Goal: Task Accomplishment & Management: Complete application form

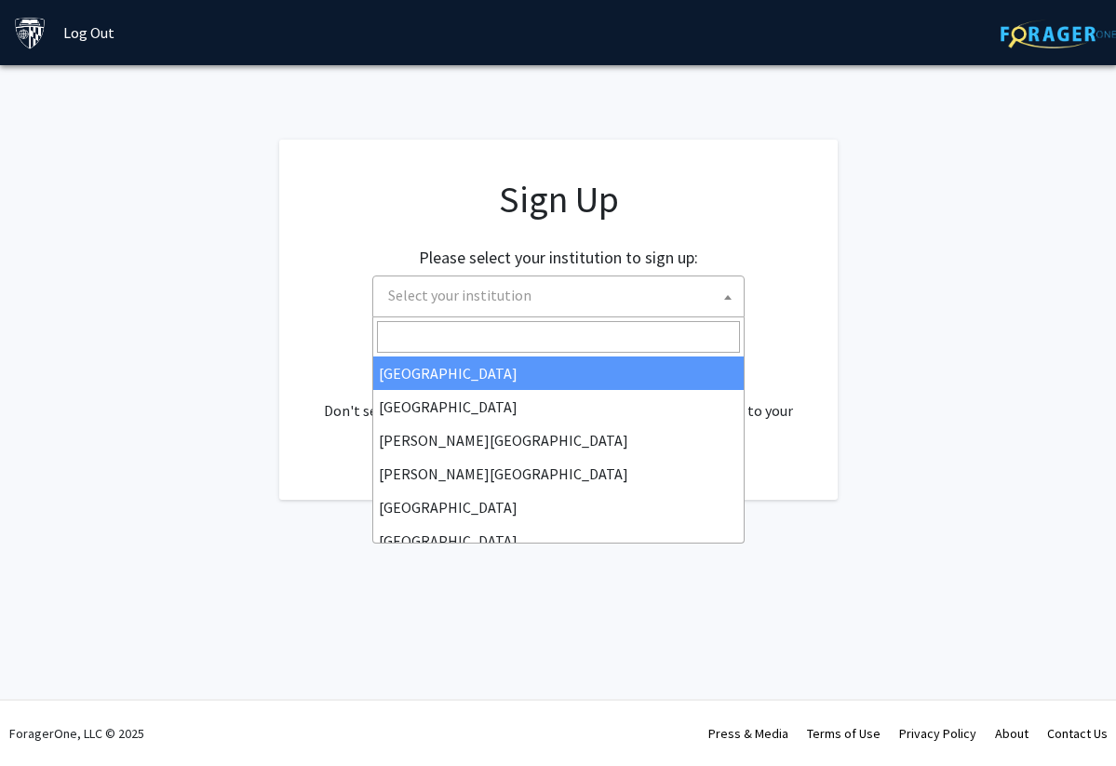
click at [618, 303] on span "Select your institution" at bounding box center [562, 296] width 363 height 38
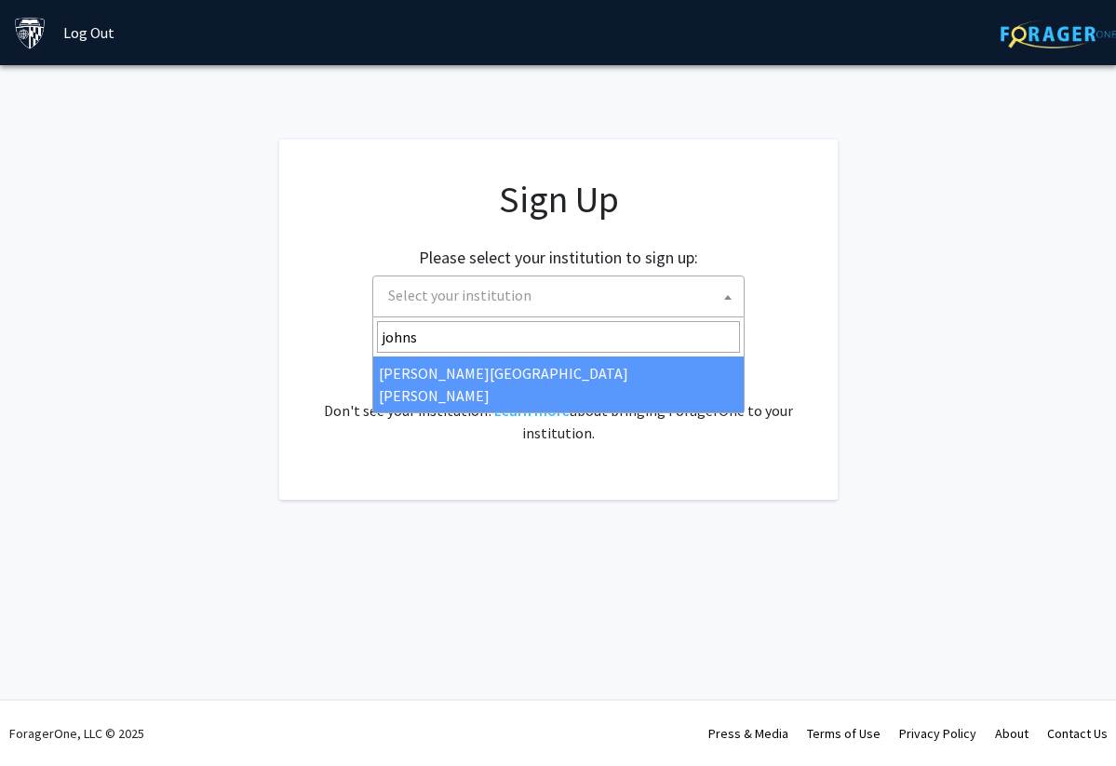
type input "johns"
select select "1"
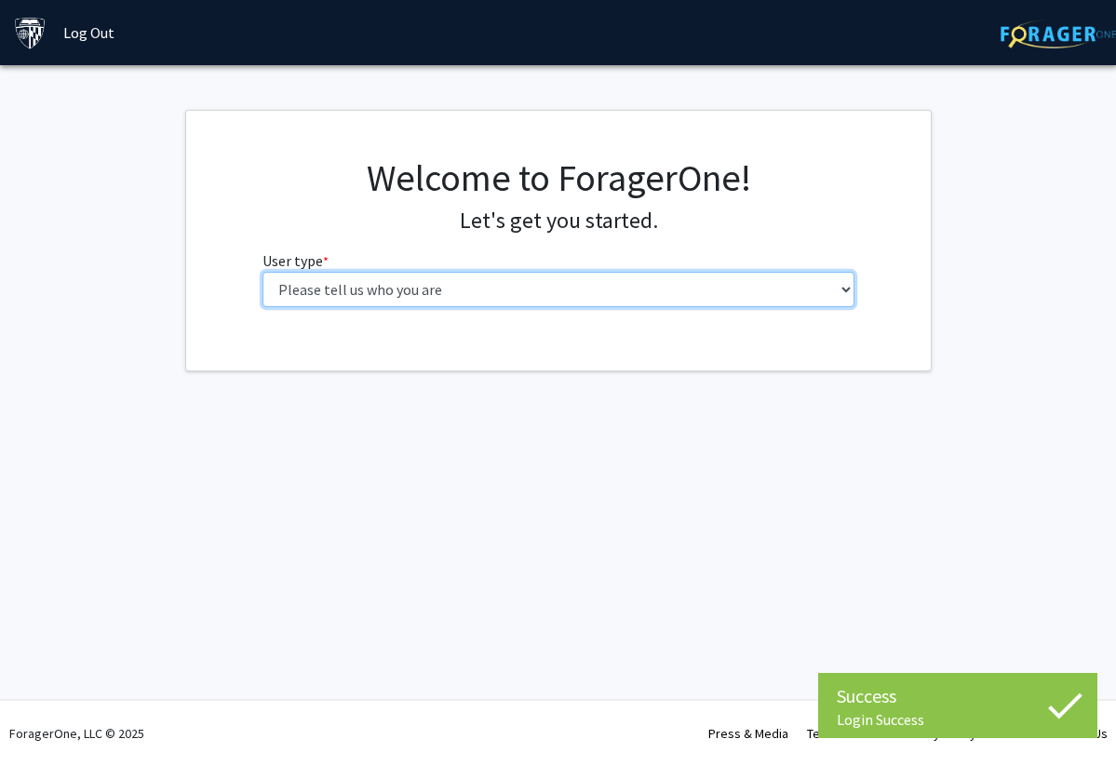
click at [663, 290] on select "Please tell us who you are Undergraduate Student Master's Student Doctoral Cand…" at bounding box center [559, 289] width 593 height 35
select select "2: masters"
click at [263, 272] on select "Please tell us who you are Undergraduate Student Master's Student Doctoral Cand…" at bounding box center [559, 289] width 593 height 35
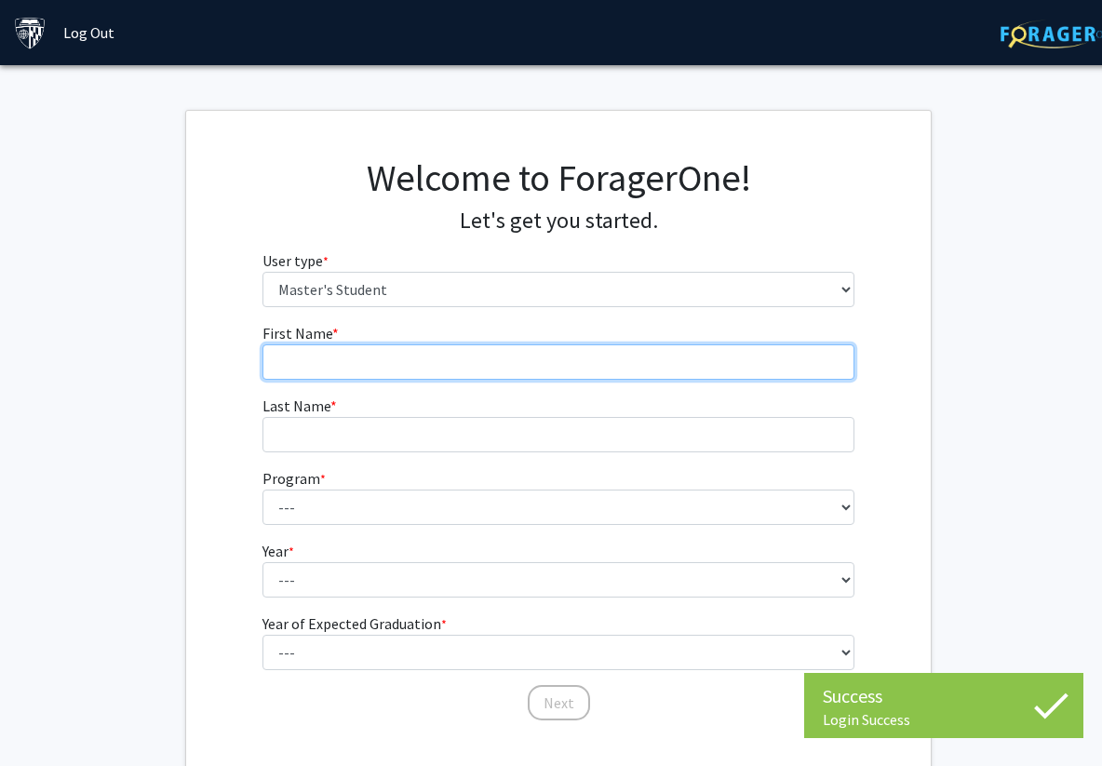
click at [651, 357] on input "First Name * required" at bounding box center [559, 361] width 593 height 35
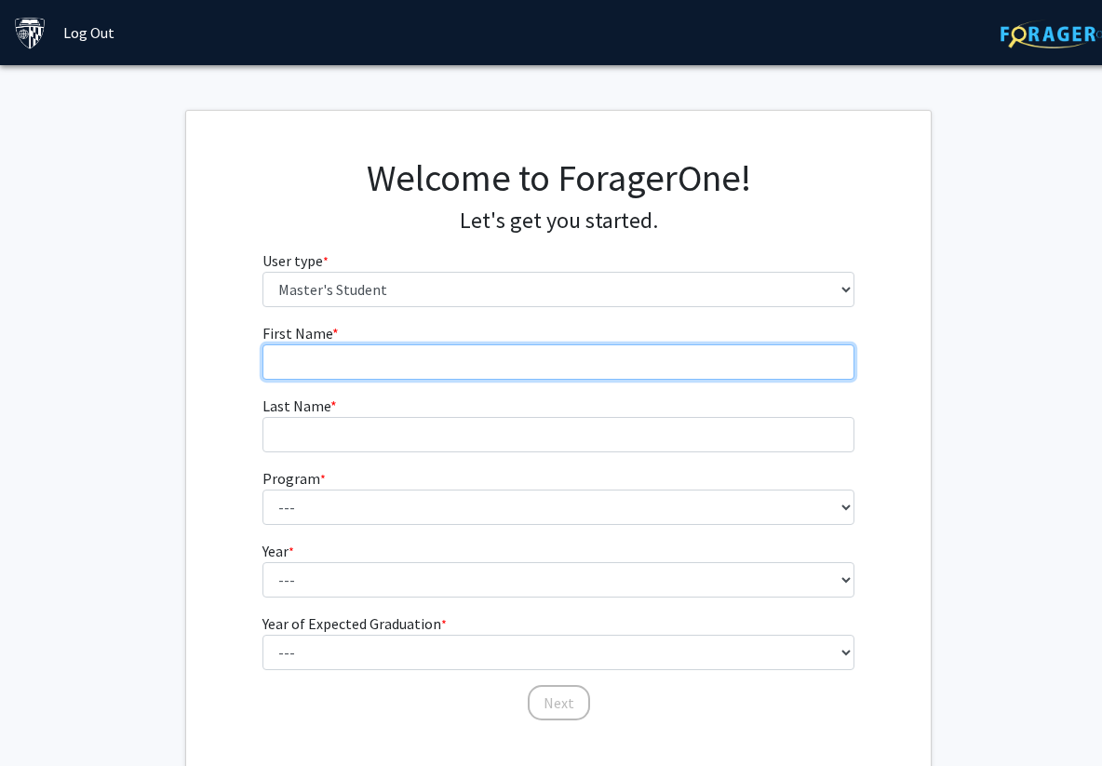
type input "Junru"
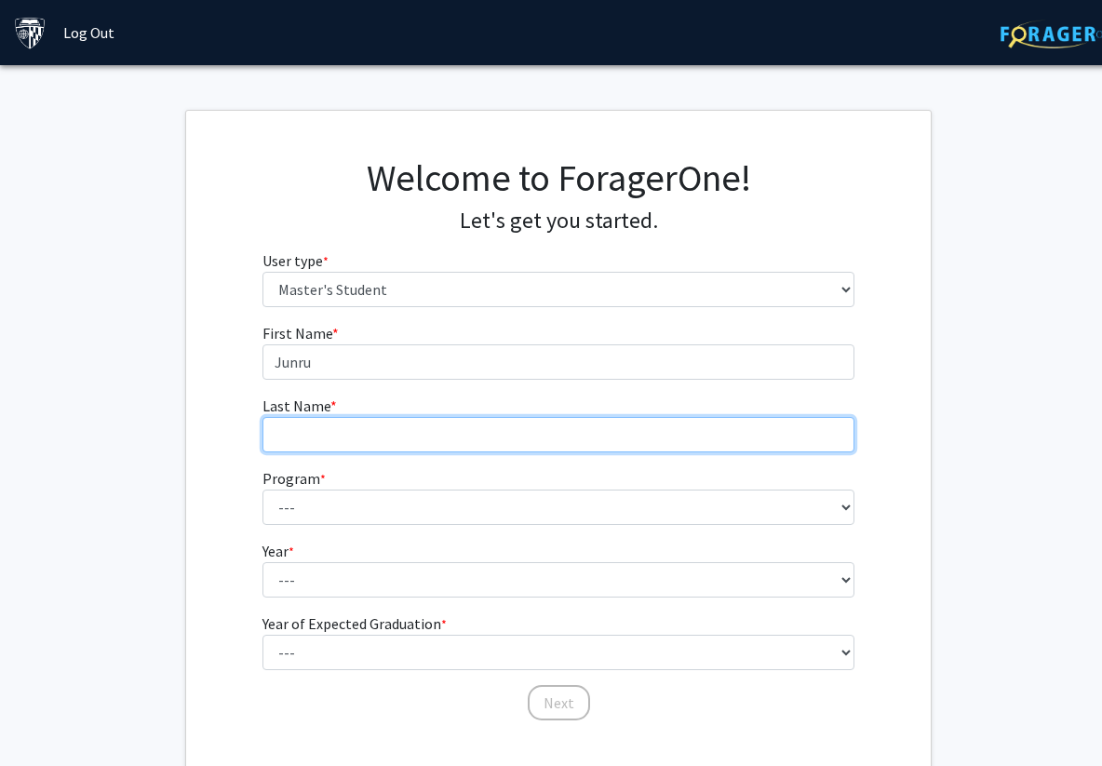
type input "[PERSON_NAME]"
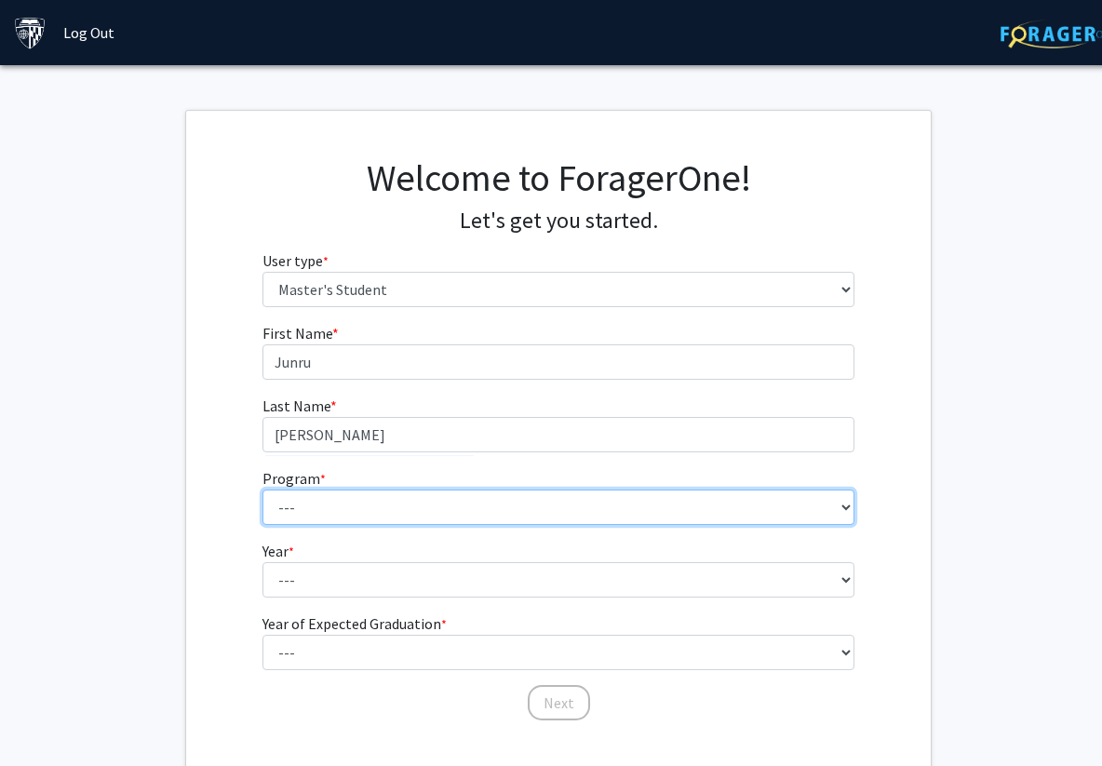
click at [378, 501] on select "--- Anatomy Education Applied and Computational Mathematics Applied Biomedical …" at bounding box center [559, 507] width 593 height 35
select select "51: 40"
click at [263, 490] on select "--- Anatomy Education Applied and Computational Mathematics Applied Biomedical …" at bounding box center [559, 507] width 593 height 35
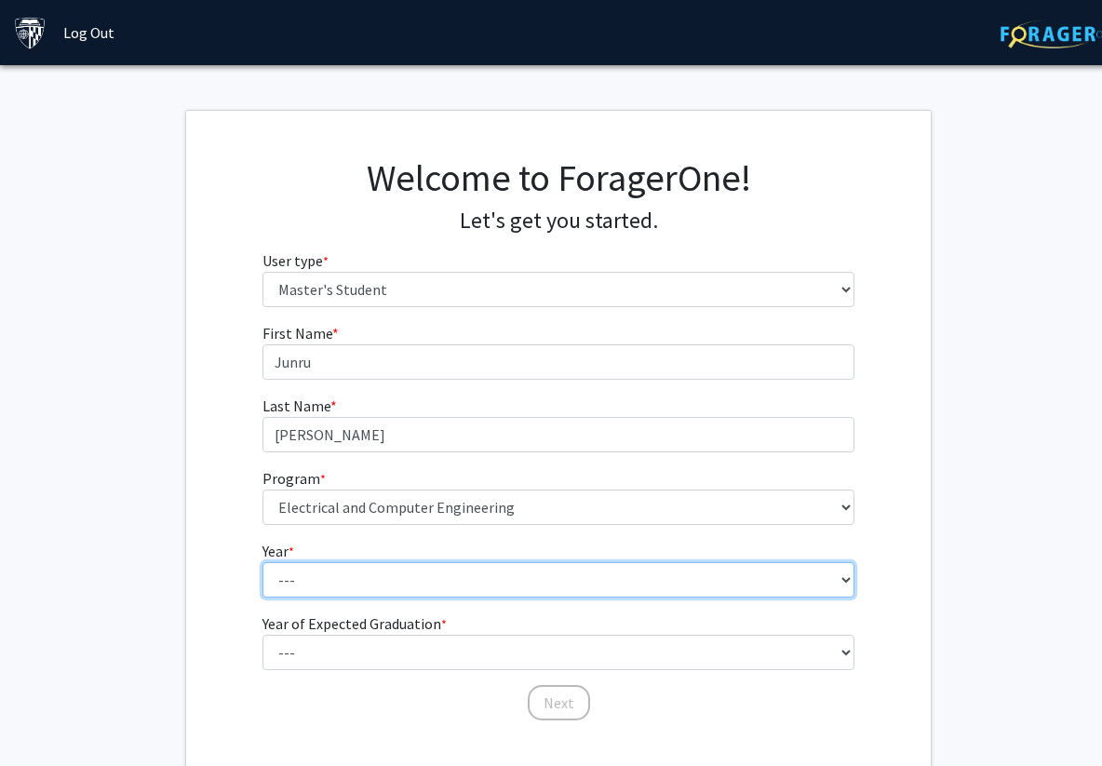
click at [370, 572] on select "--- First Year Second Year" at bounding box center [559, 579] width 593 height 35
select select "1: first_year"
click at [263, 562] on select "--- First Year Second Year" at bounding box center [559, 579] width 593 height 35
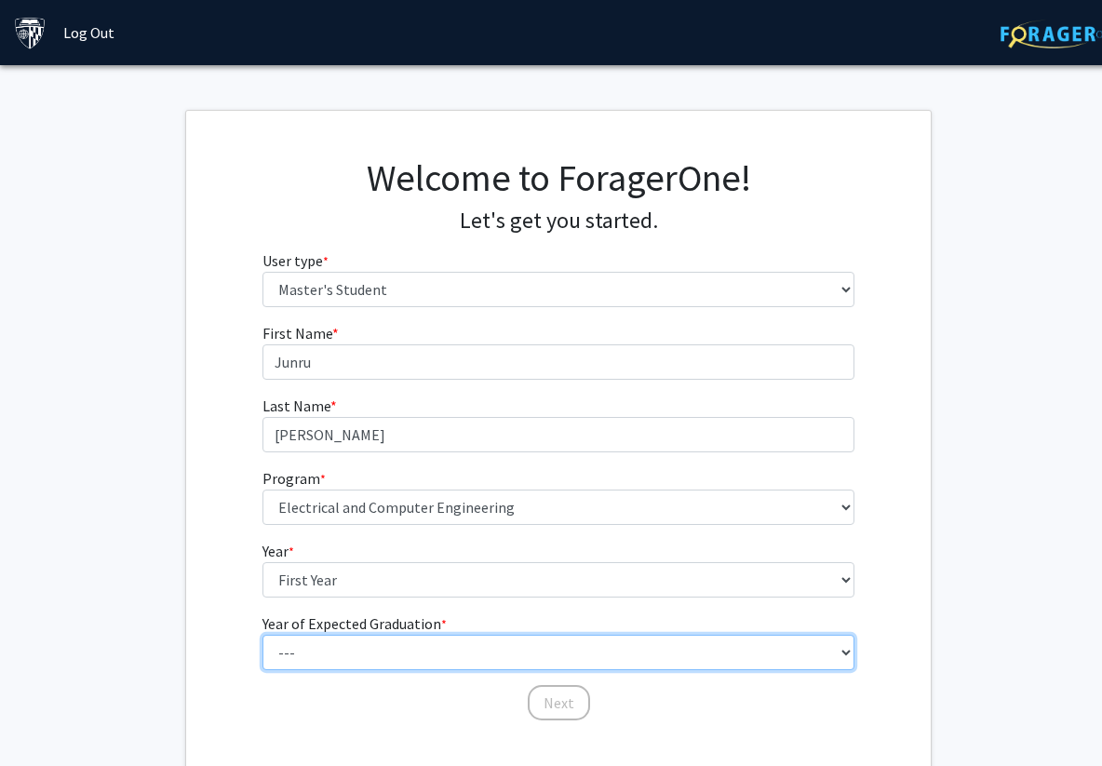
click at [349, 654] on select "--- 2025 2026 2027 2028 2029 2030 2031 2032 2033 2034" at bounding box center [559, 652] width 593 height 35
select select "2: 2026"
click at [263, 635] on select "--- 2025 2026 2027 2028 2029 2030 2031 2032 2033 2034" at bounding box center [559, 652] width 593 height 35
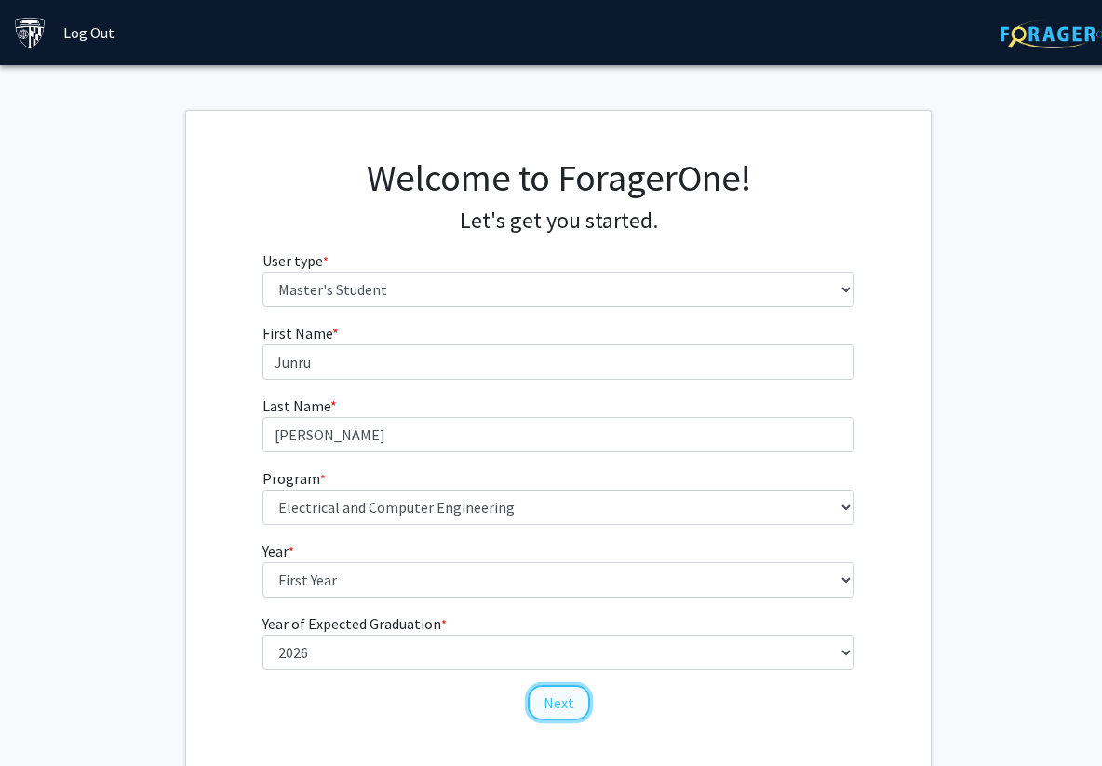
click at [540, 700] on button "Next" at bounding box center [559, 702] width 62 height 35
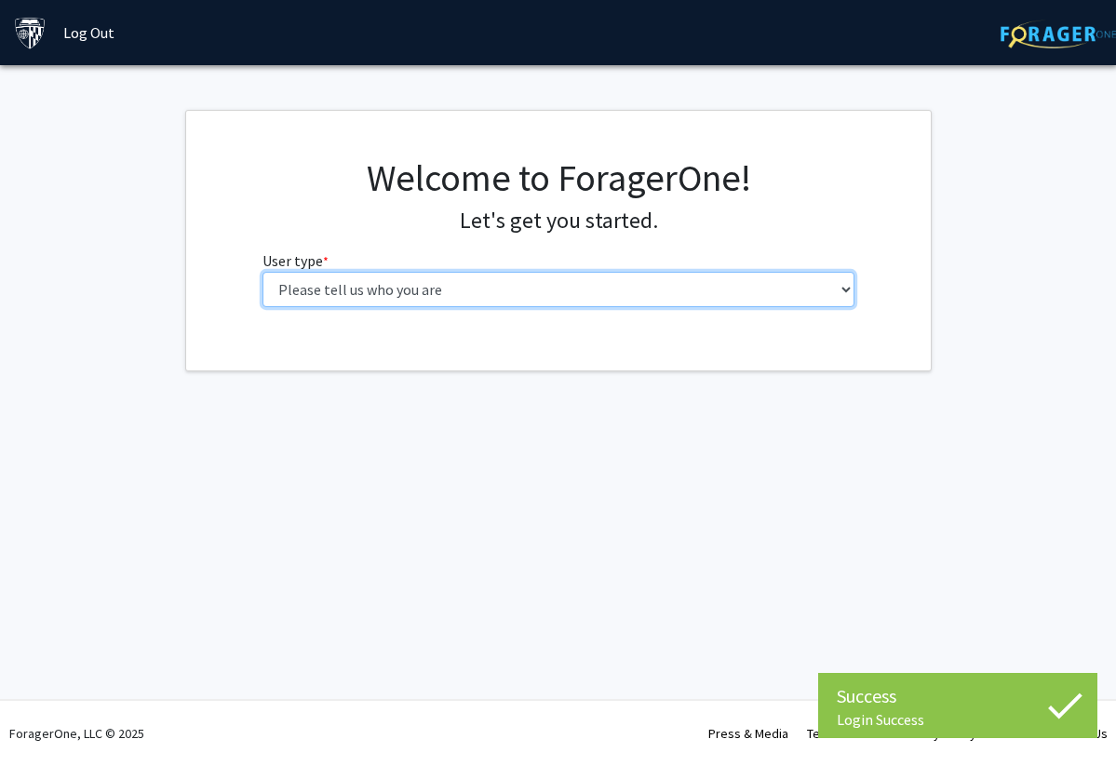
click at [295, 289] on select "Please tell us who you are Undergraduate Student Master's Student Doctoral Cand…" at bounding box center [559, 289] width 593 height 35
select select "2: masters"
click at [263, 272] on select "Please tell us who you are Undergraduate Student Master's Student Doctoral Cand…" at bounding box center [559, 289] width 593 height 35
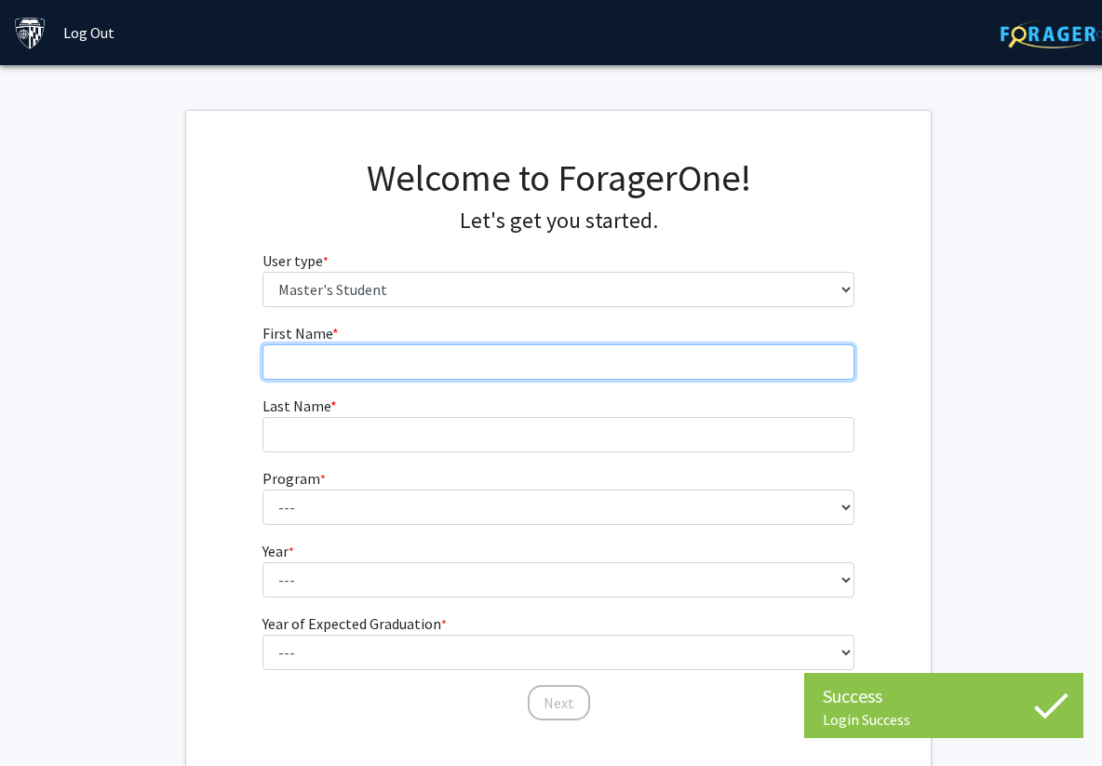
click at [614, 379] on input "First Name * required" at bounding box center [559, 361] width 593 height 35
type input "Junru"
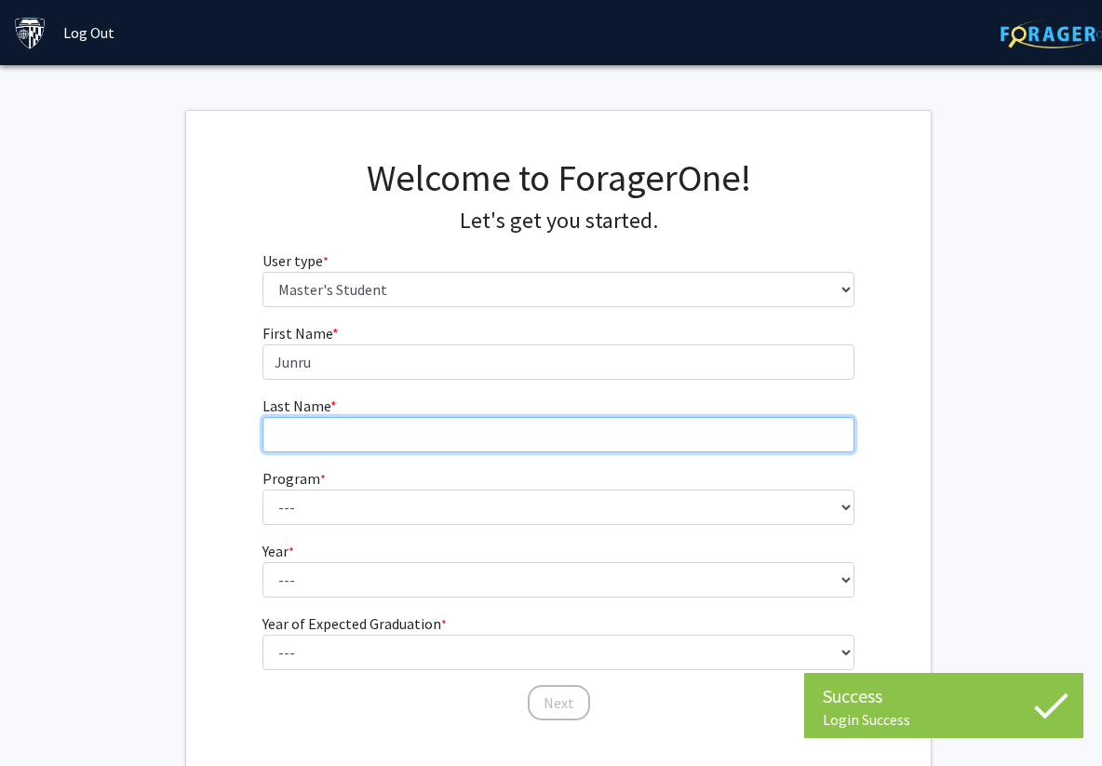
type input "[PERSON_NAME]"
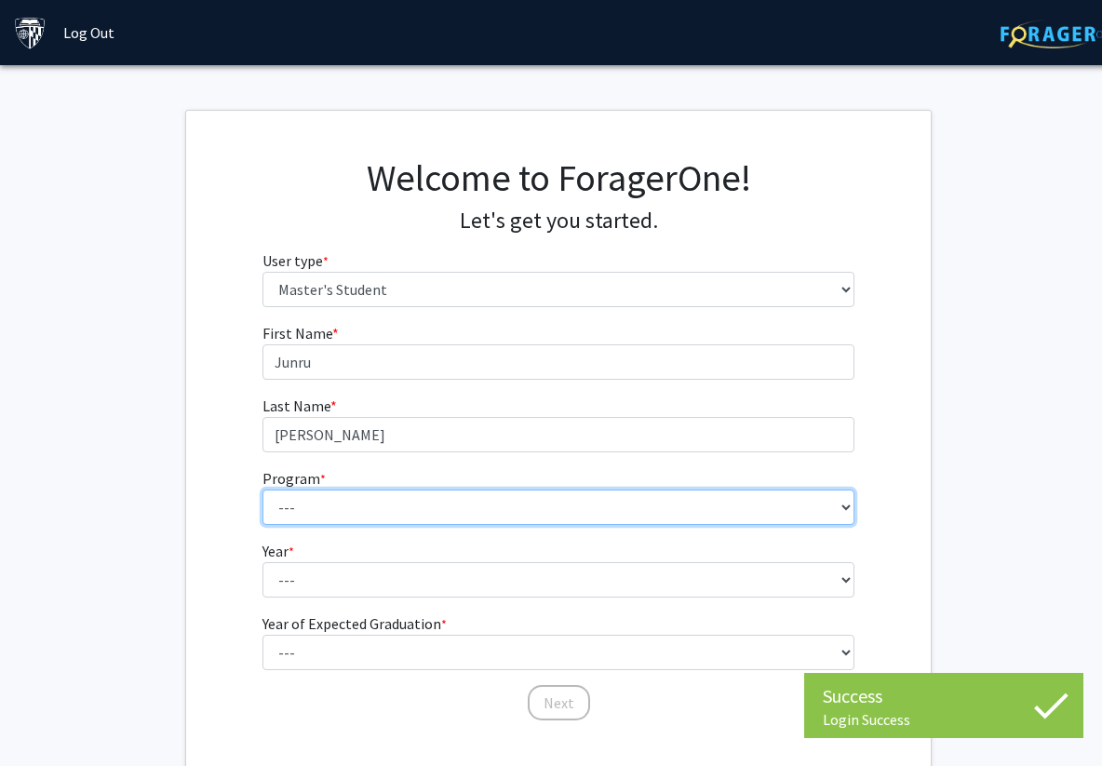
click at [386, 507] on select "--- Anatomy Education Applied and Computational Mathematics Applied Biomedical …" at bounding box center [559, 507] width 593 height 35
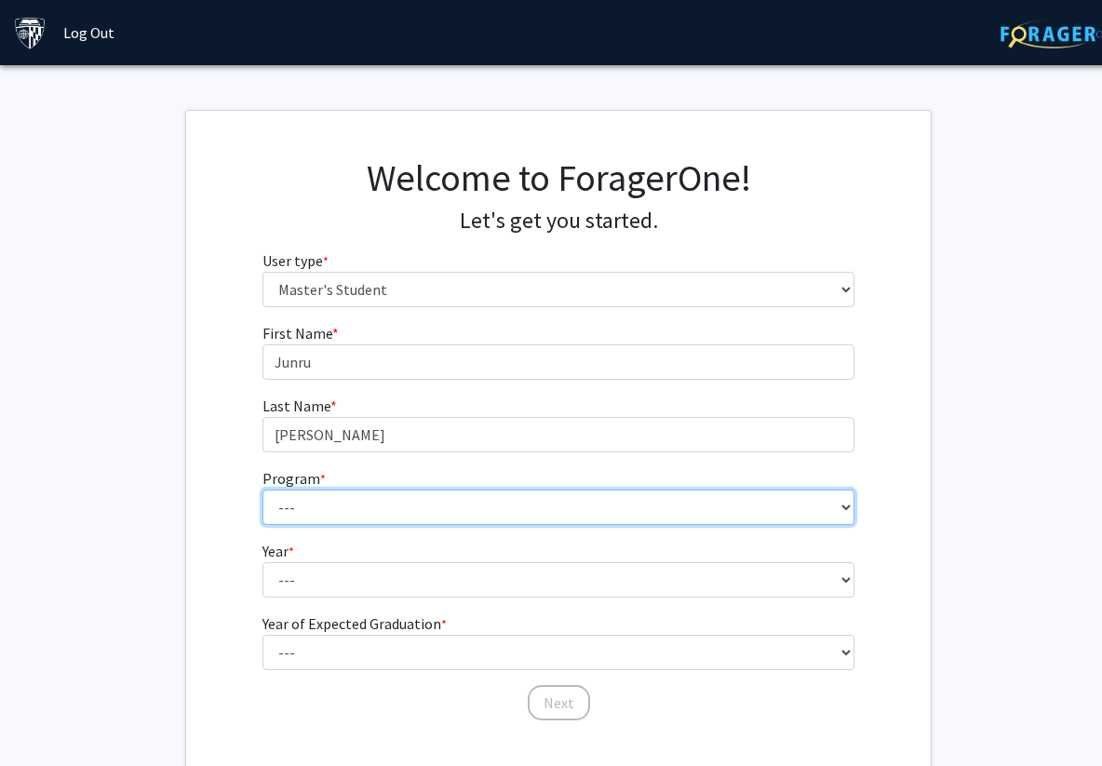
select select "51: 40"
click at [263, 490] on select "--- Anatomy Education Applied and Computational Mathematics Applied Biomedical …" at bounding box center [559, 507] width 593 height 35
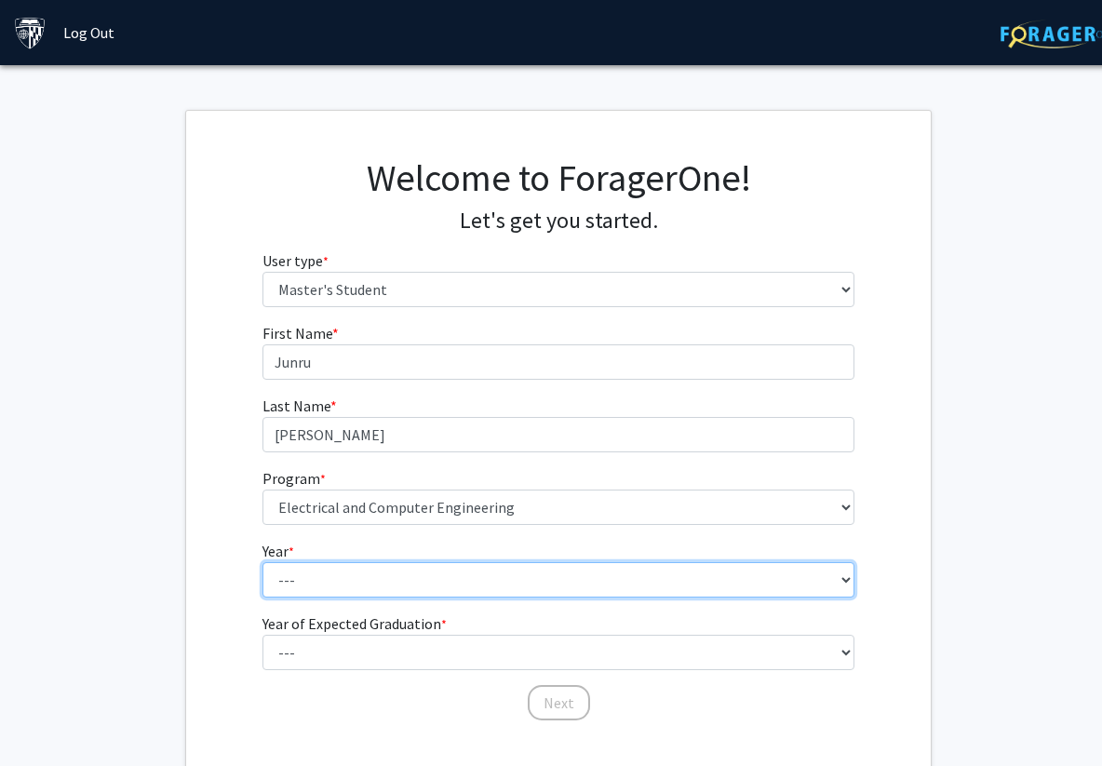
click at [346, 572] on select "--- First Year Second Year" at bounding box center [559, 579] width 593 height 35
select select "1: first_year"
click at [263, 562] on select "--- First Year Second Year" at bounding box center [559, 579] width 593 height 35
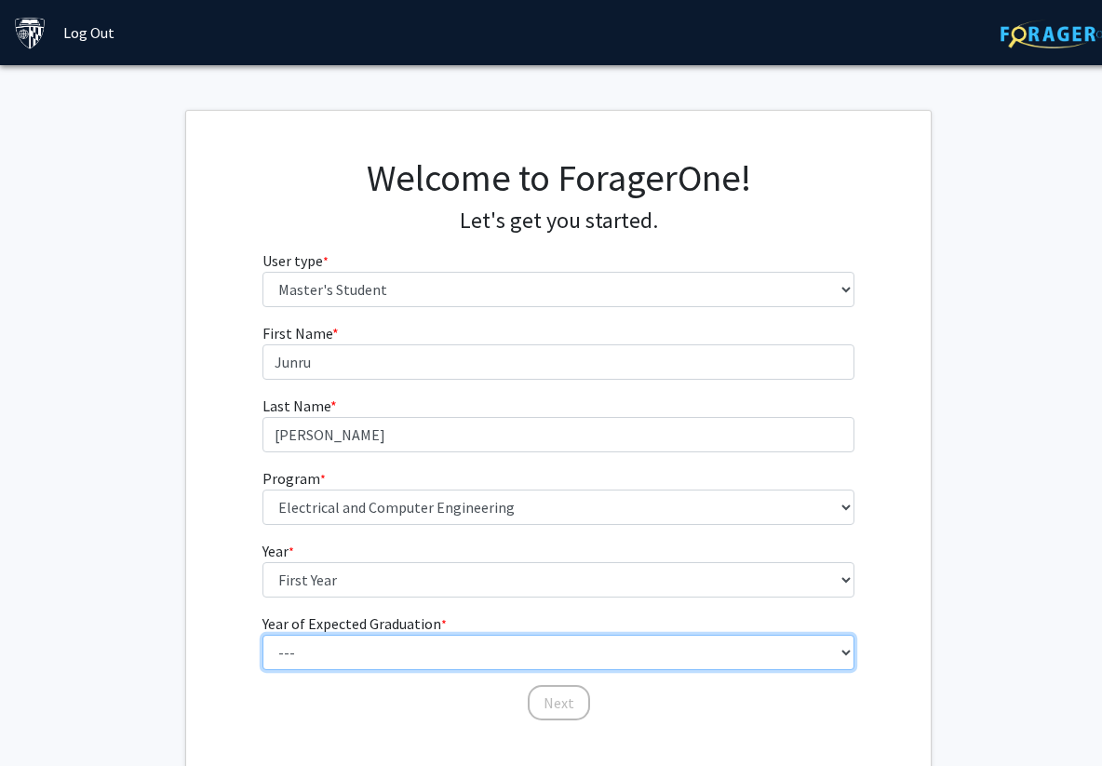
click at [333, 649] on select "--- 2025 2026 2027 2028 2029 2030 2031 2032 2033 2034" at bounding box center [559, 652] width 593 height 35
select select "3: 2027"
click at [263, 635] on select "--- 2025 2026 2027 2028 2029 2030 2031 2032 2033 2034" at bounding box center [559, 652] width 593 height 35
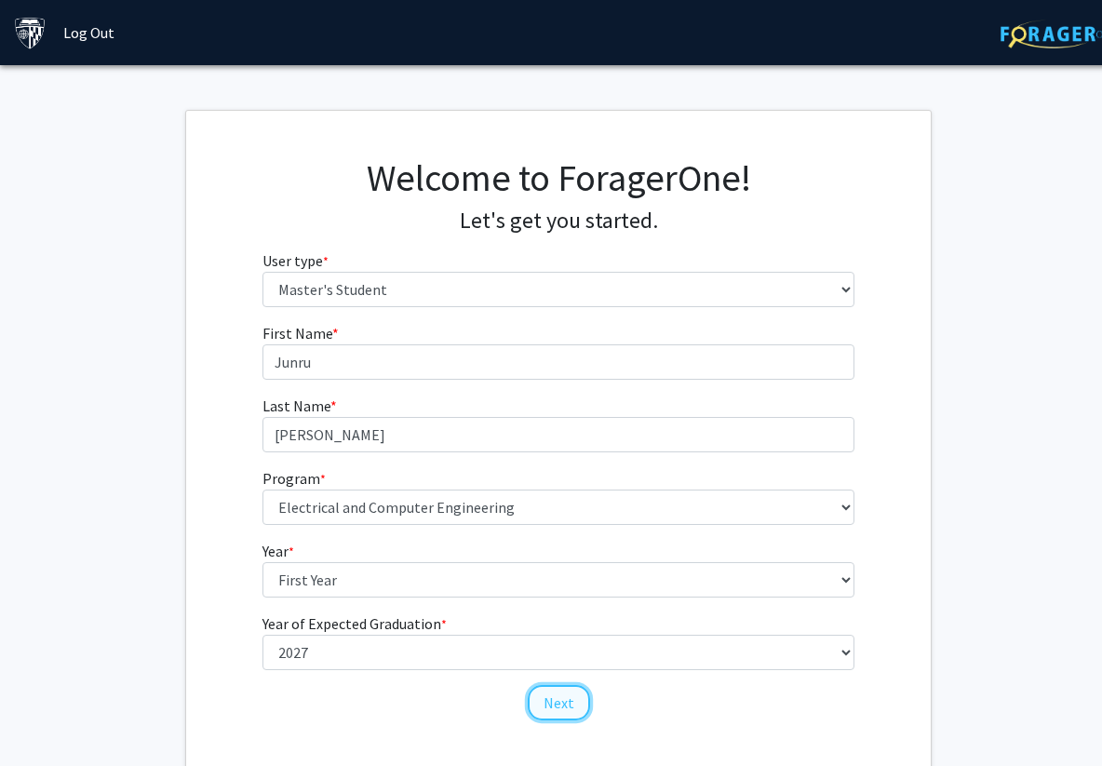
click at [553, 707] on button "Next" at bounding box center [559, 702] width 62 height 35
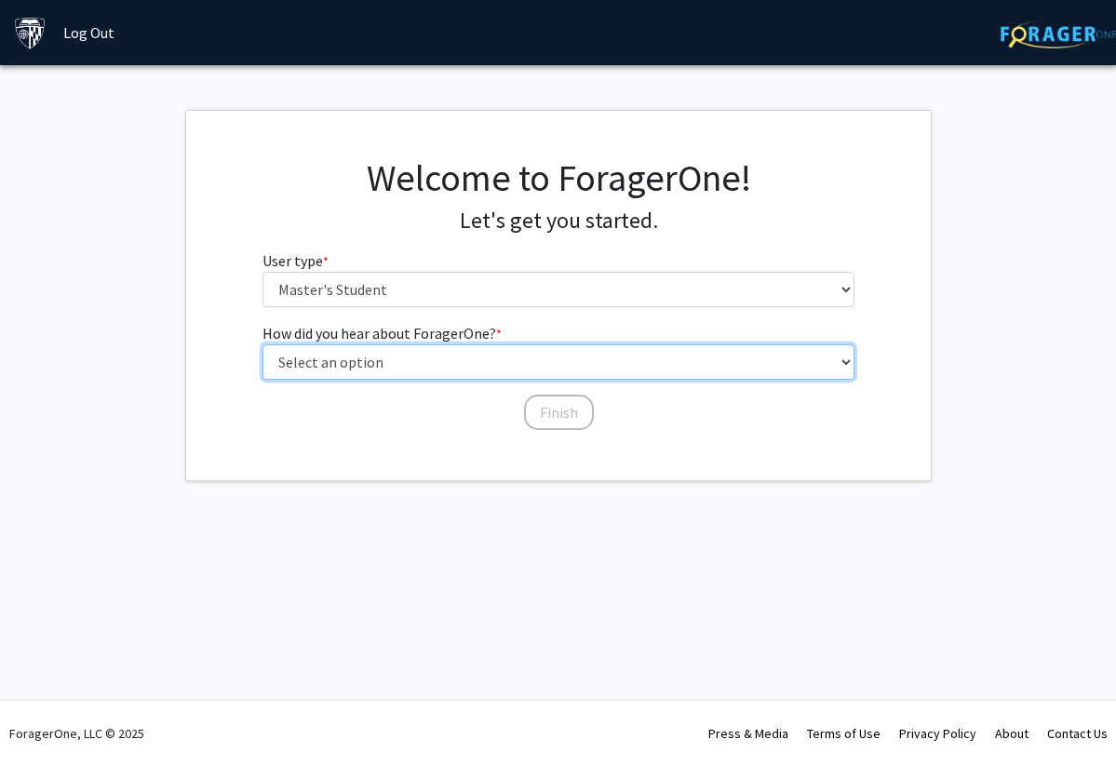
click at [486, 366] on select "Select an option Peer/student recommendation Faculty/staff recommendation Unive…" at bounding box center [559, 361] width 593 height 35
select select "3: university_website"
click at [263, 344] on select "Select an option Peer/student recommendation Faculty/staff recommendation Unive…" at bounding box center [559, 361] width 593 height 35
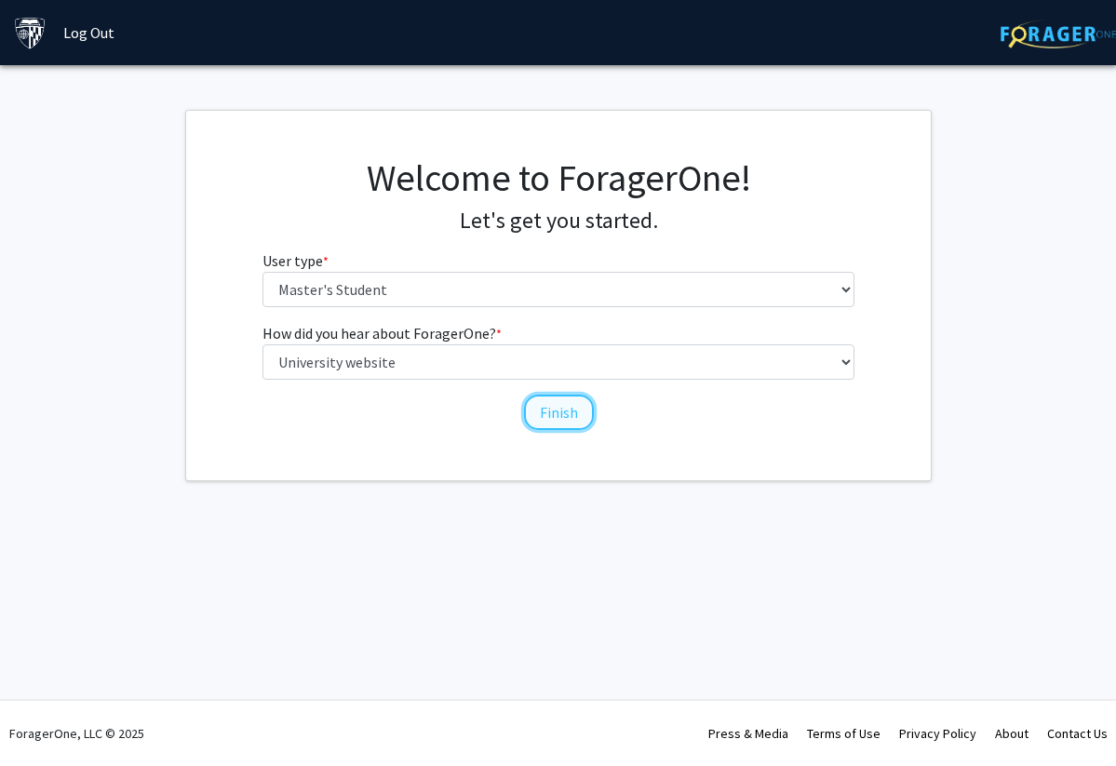
click at [542, 410] on button "Finish" at bounding box center [559, 412] width 70 height 35
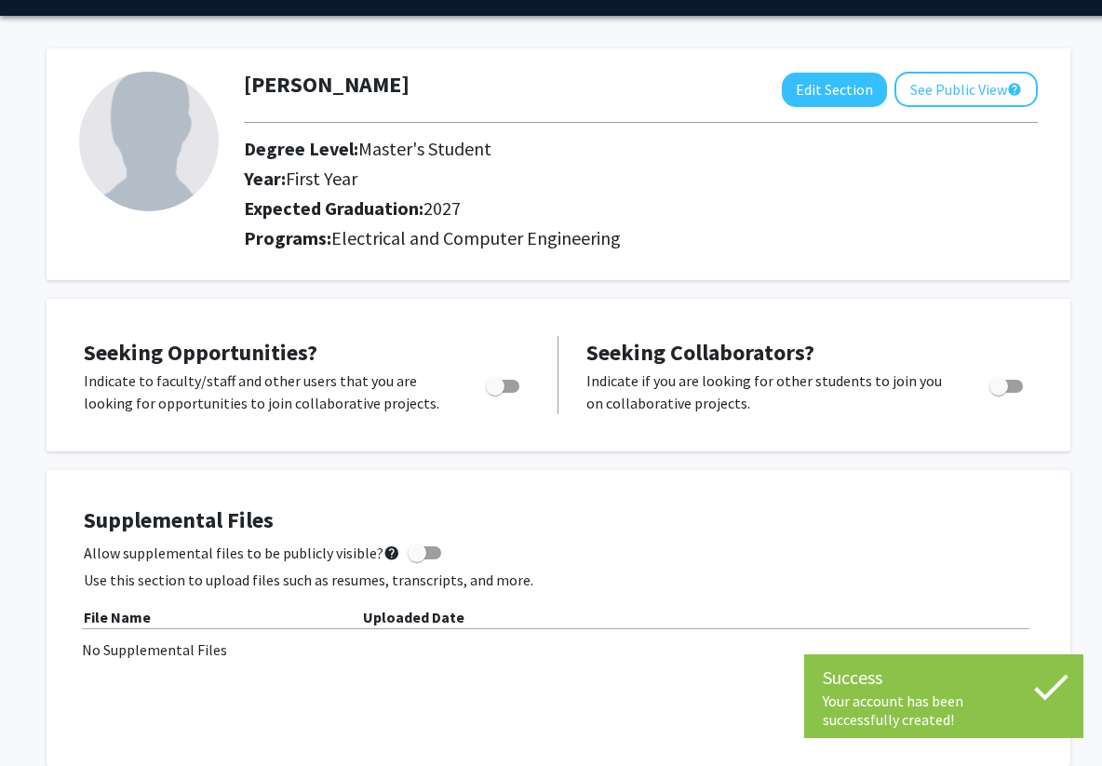
scroll to position [88, 0]
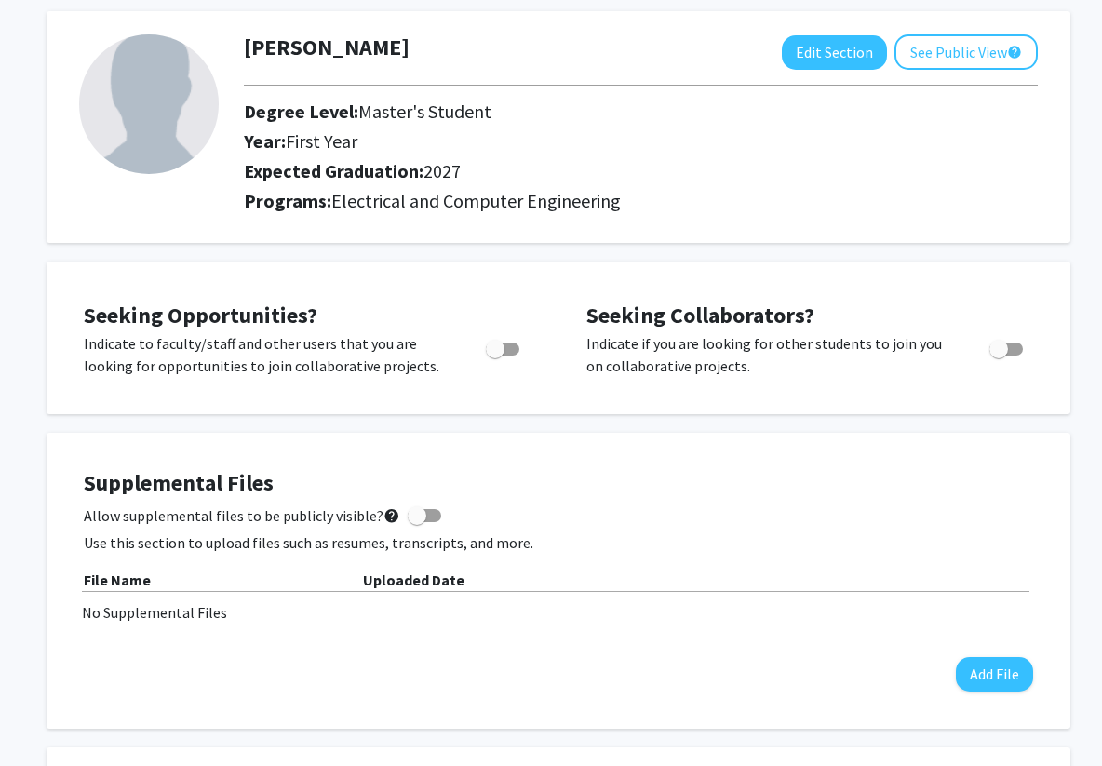
click at [520, 348] on div "Toggle" at bounding box center [504, 346] width 51 height 28
click at [502, 349] on span "Toggle" at bounding box center [495, 349] width 19 height 19
click at [495, 356] on input "Are you actively seeking opportunities?" at bounding box center [494, 356] width 1 height 1
checkbox input "true"
click at [1006, 348] on span "Toggle" at bounding box center [999, 349] width 19 height 19
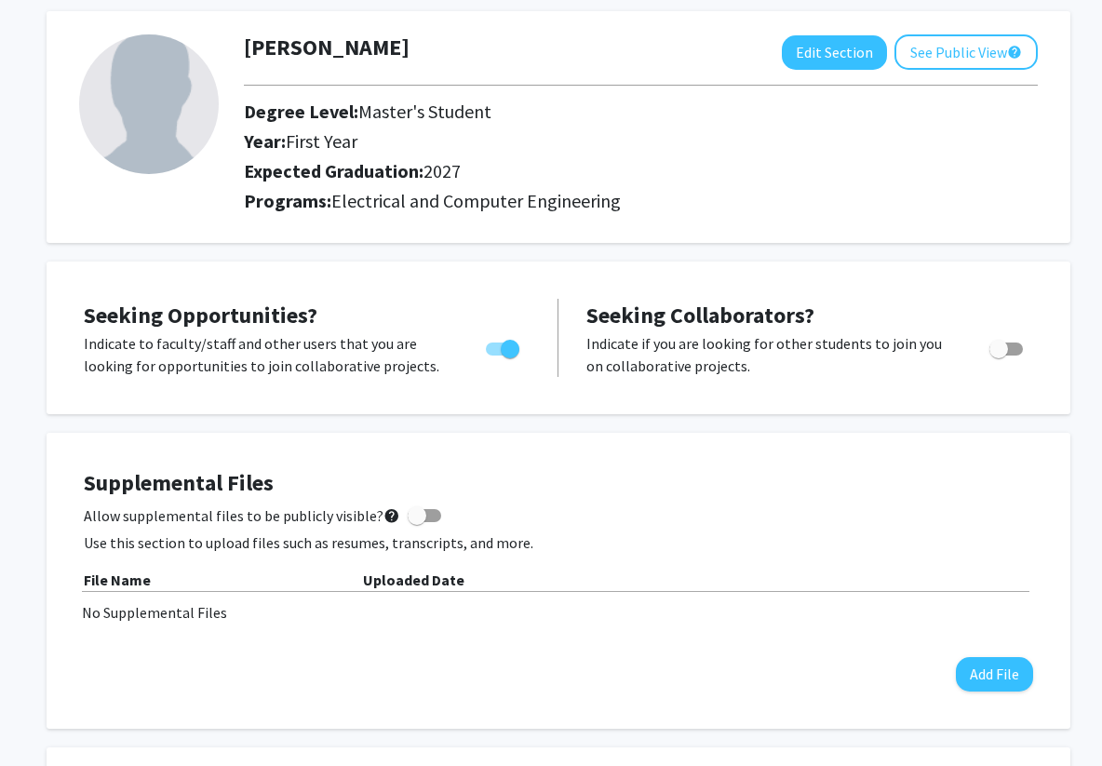
click at [999, 356] on input "Would you like to receive other student requests to work with you?" at bounding box center [998, 356] width 1 height 1
checkbox input "true"
click at [419, 515] on span at bounding box center [425, 515] width 34 height 13
click at [417, 522] on input "Allow supplemental files to be publicly visible? help" at bounding box center [416, 522] width 1 height 1
checkbox input "true"
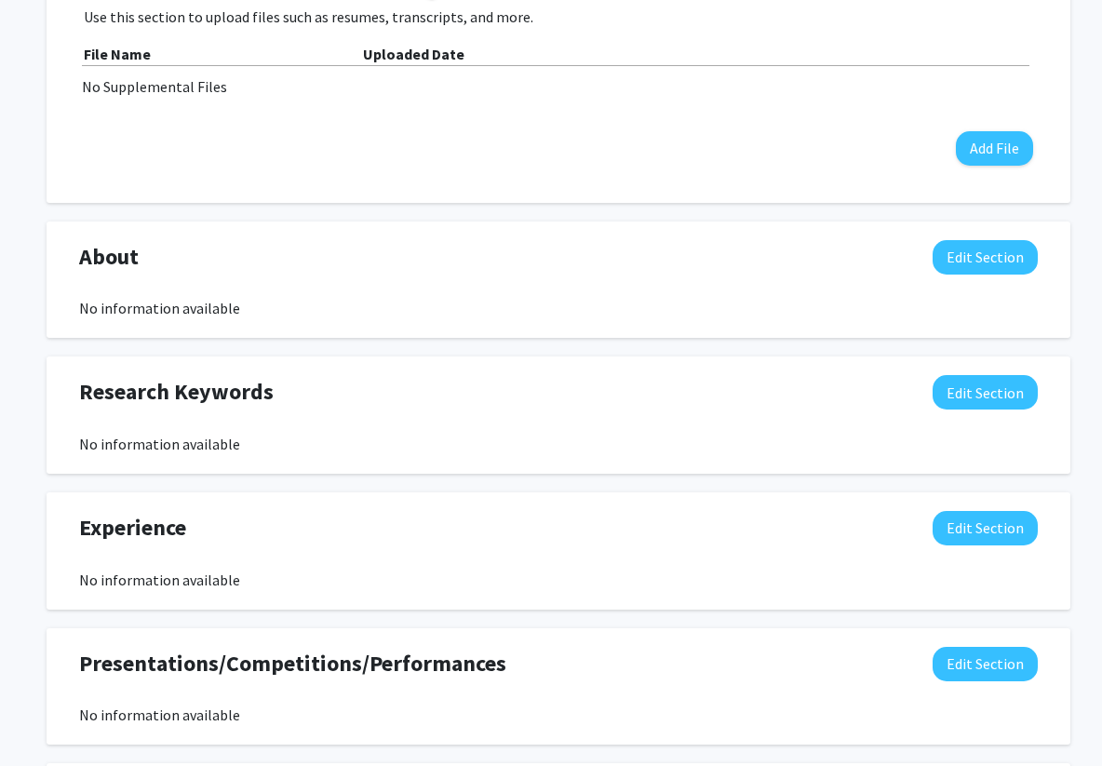
scroll to position [0, 0]
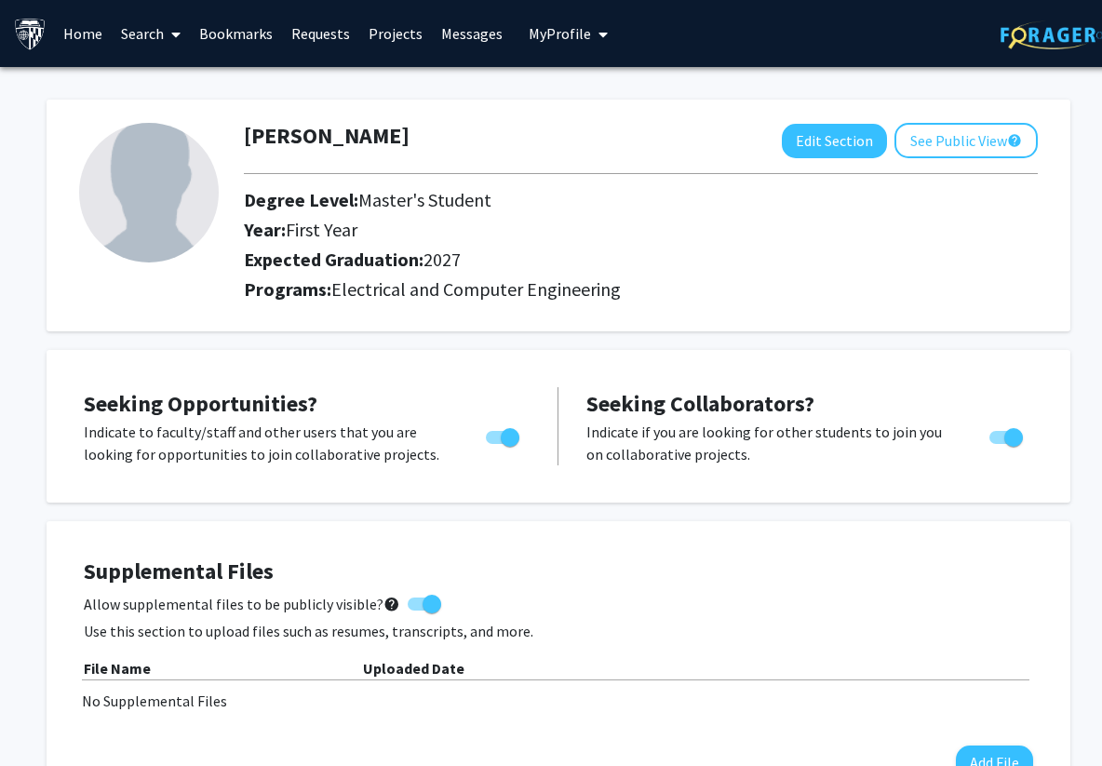
click at [192, 213] on img at bounding box center [149, 193] width 140 height 140
click at [549, 27] on span "My Profile" at bounding box center [560, 33] width 62 height 19
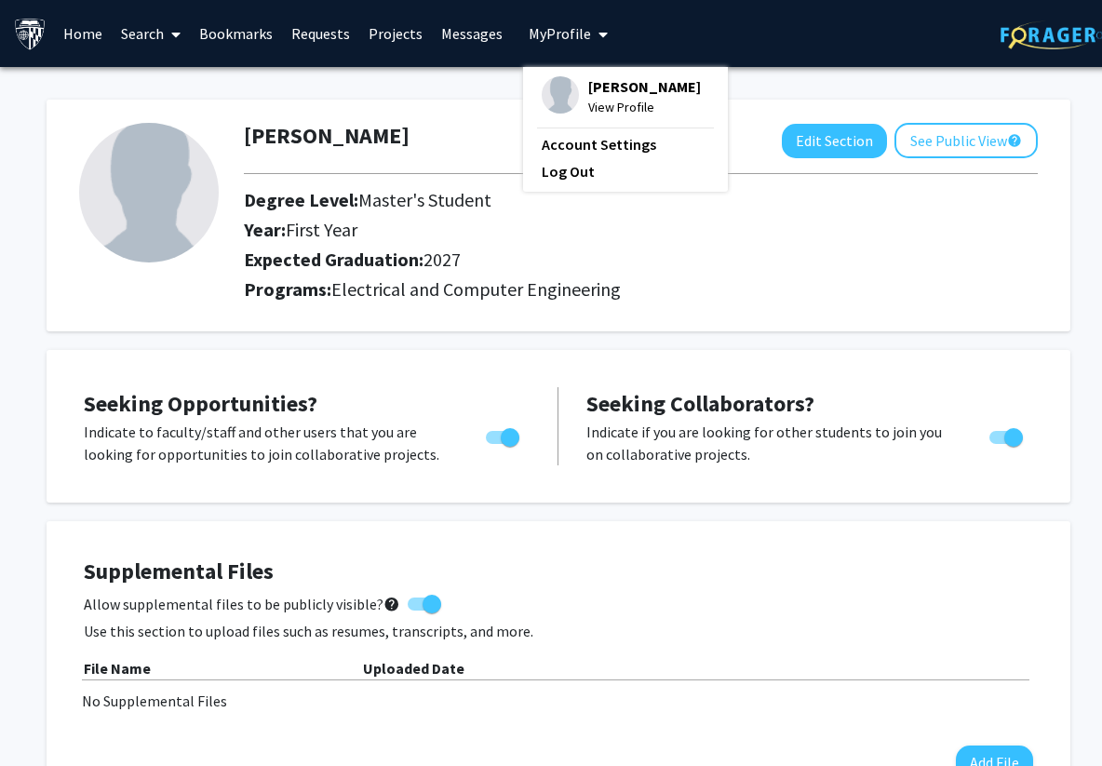
click at [485, 27] on link "Messages" at bounding box center [472, 33] width 80 height 65
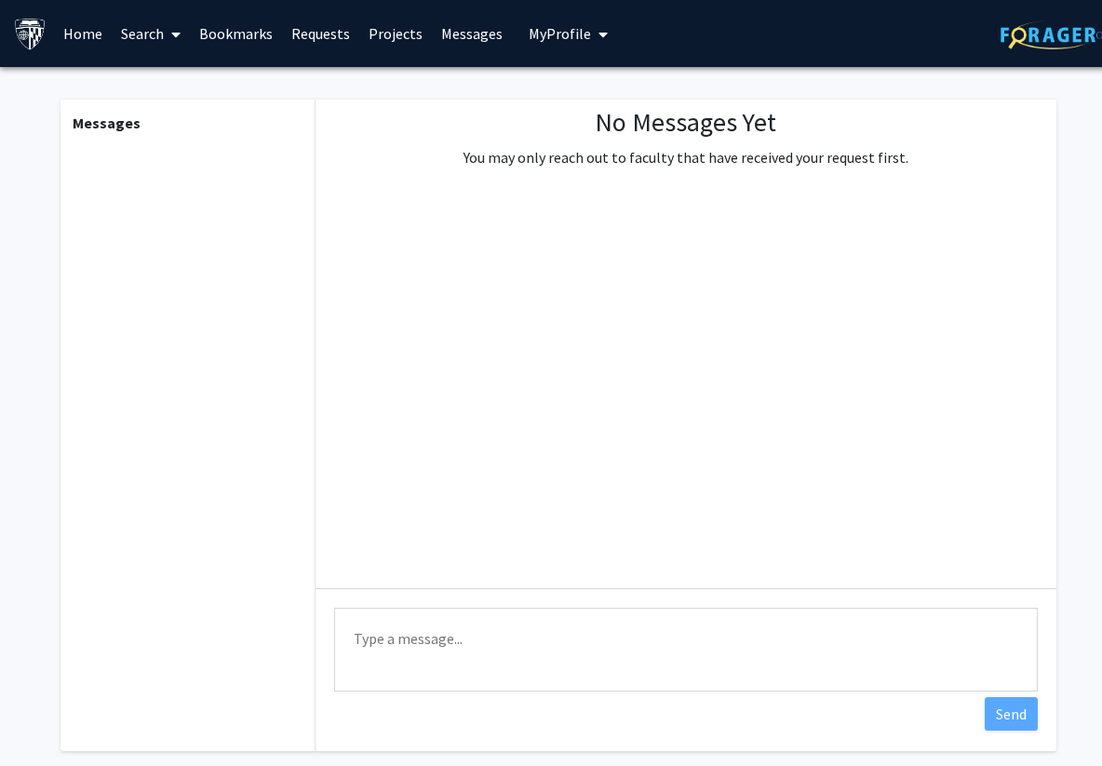
click at [380, 36] on link "Projects" at bounding box center [395, 33] width 73 height 65
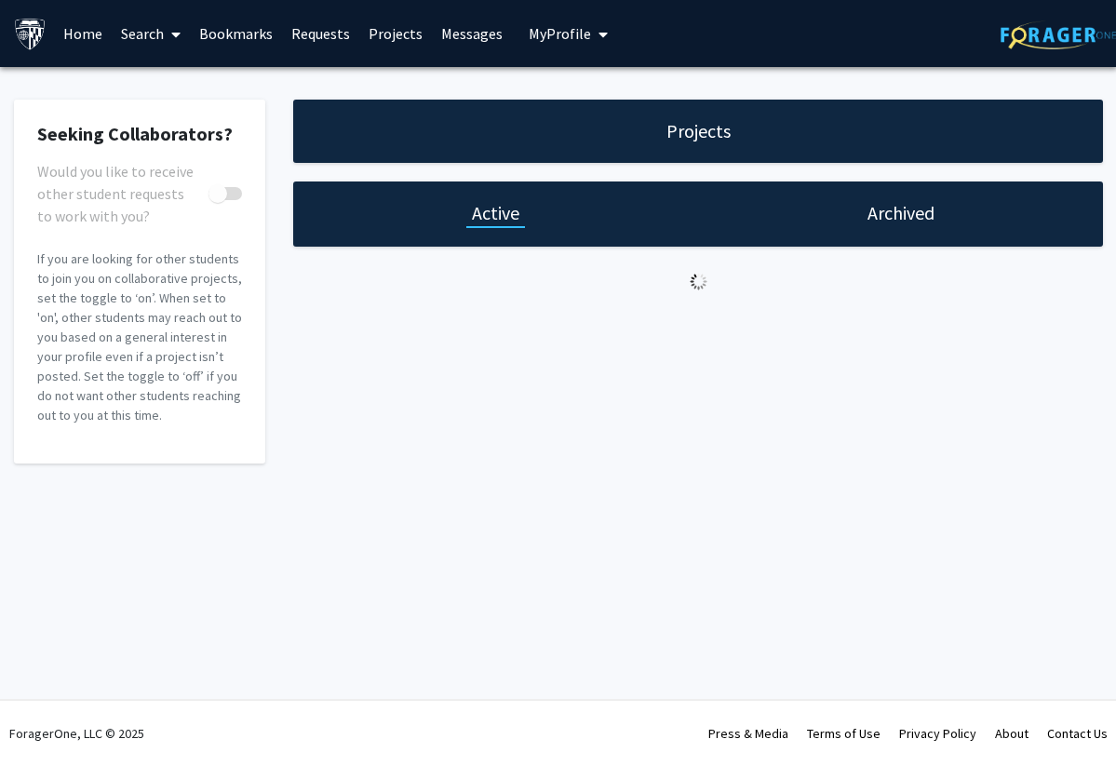
checkbox input "true"
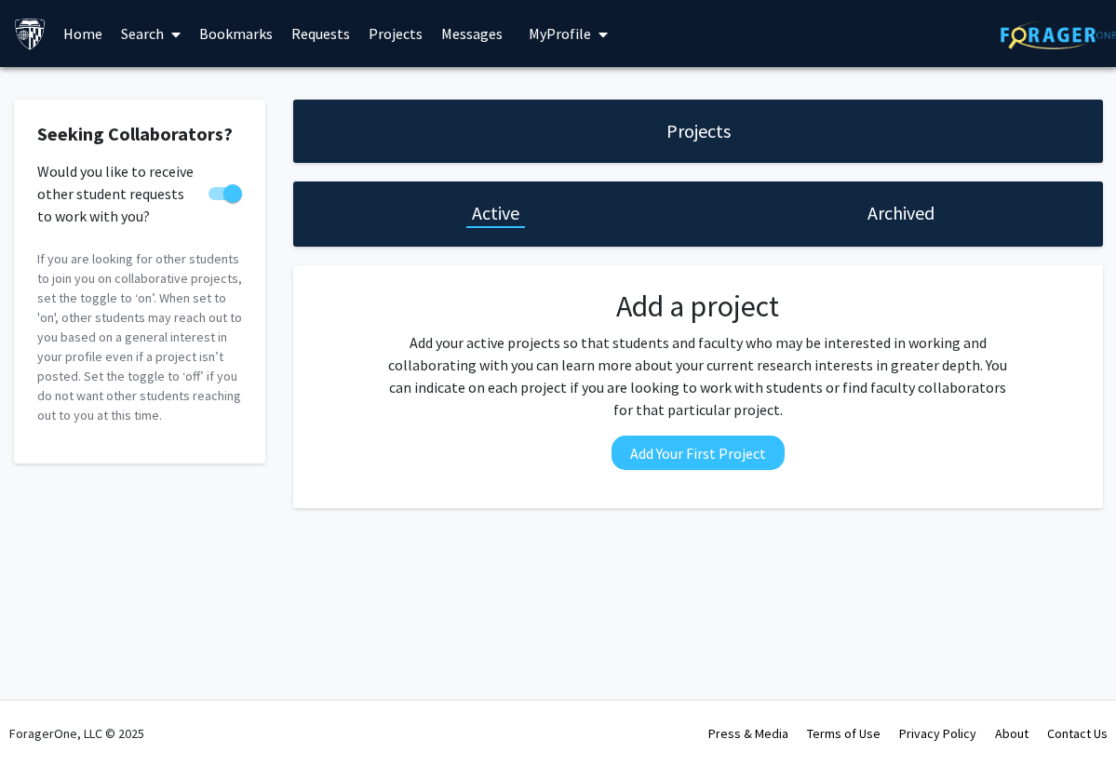
click at [307, 36] on link "Requests" at bounding box center [320, 33] width 77 height 65
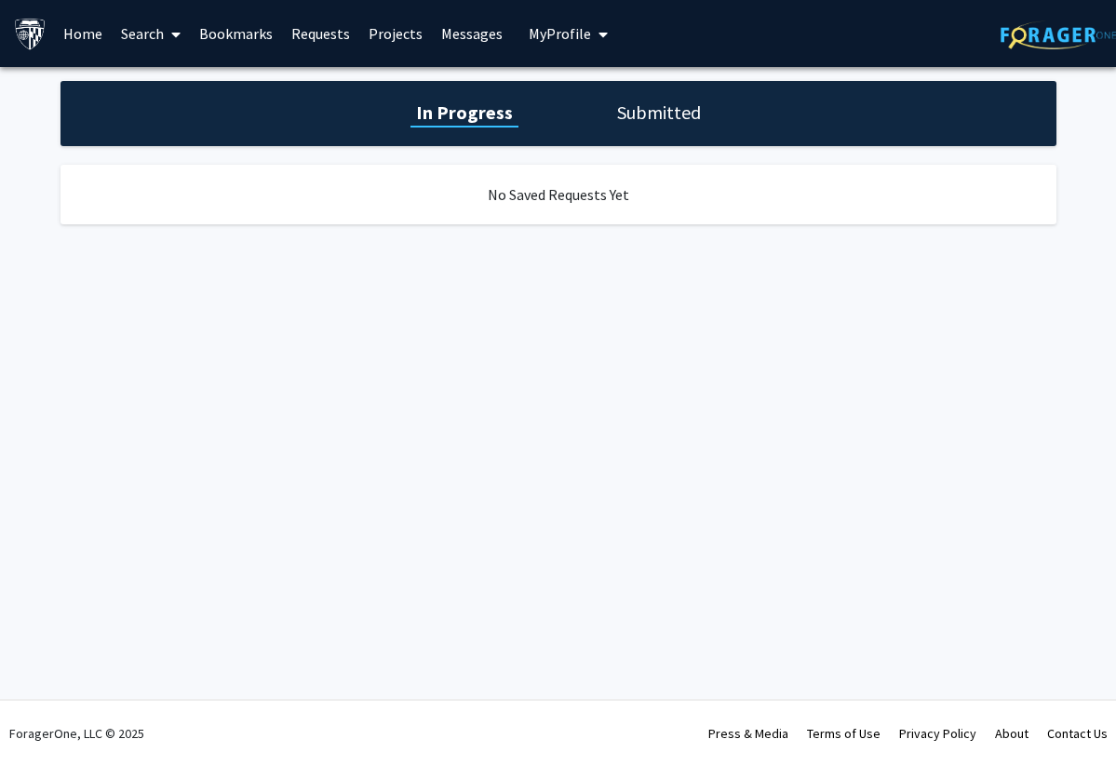
click at [233, 34] on link "Bookmarks" at bounding box center [236, 33] width 92 height 65
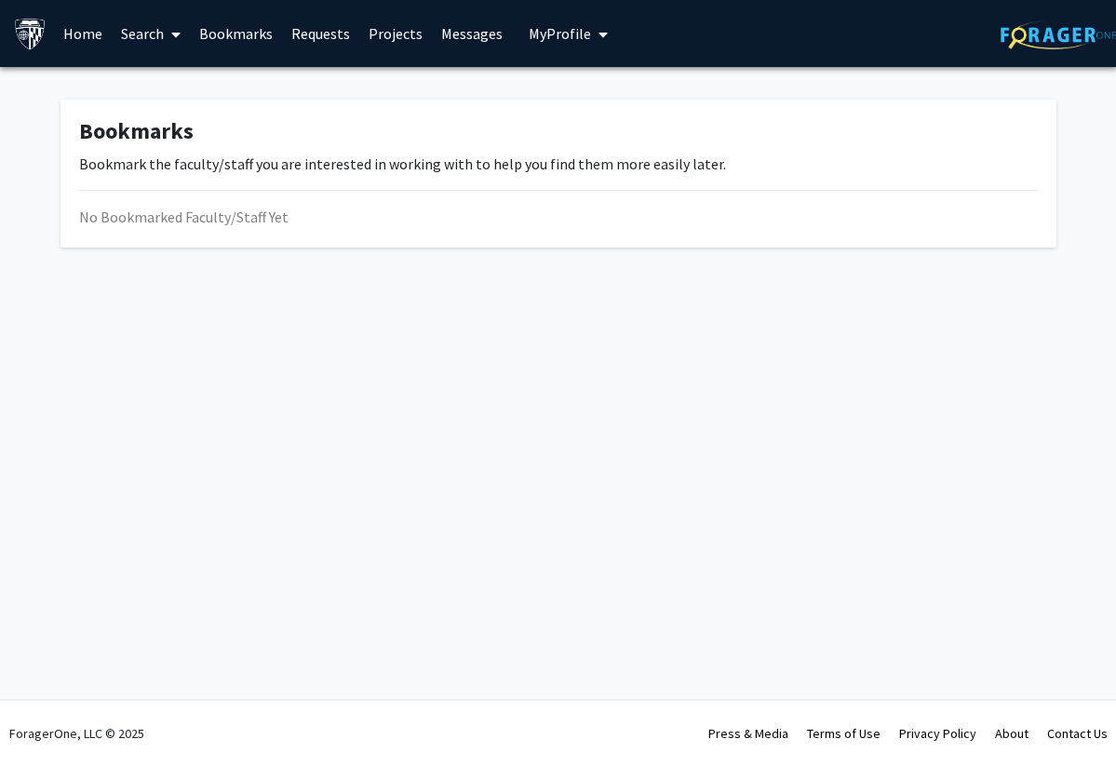
click at [139, 40] on link "Search" at bounding box center [151, 33] width 78 height 65
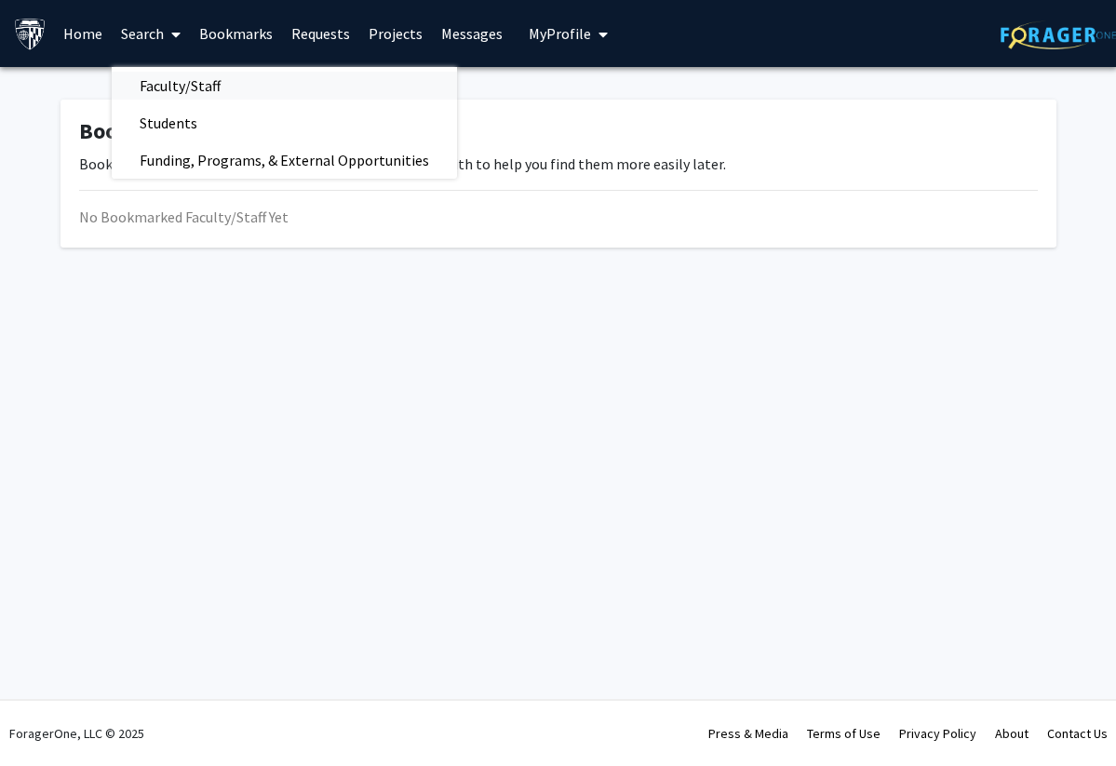
click at [153, 83] on span "Faculty/Staff" at bounding box center [180, 85] width 137 height 37
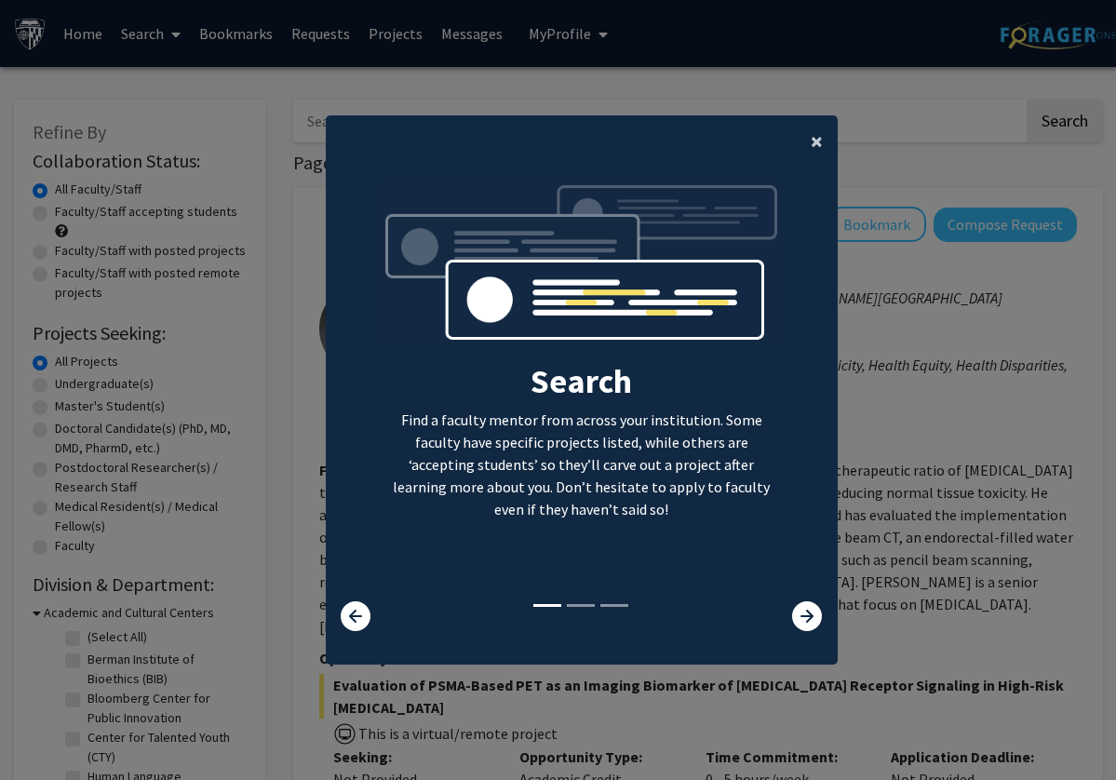
click at [811, 154] on span "×" at bounding box center [817, 141] width 12 height 29
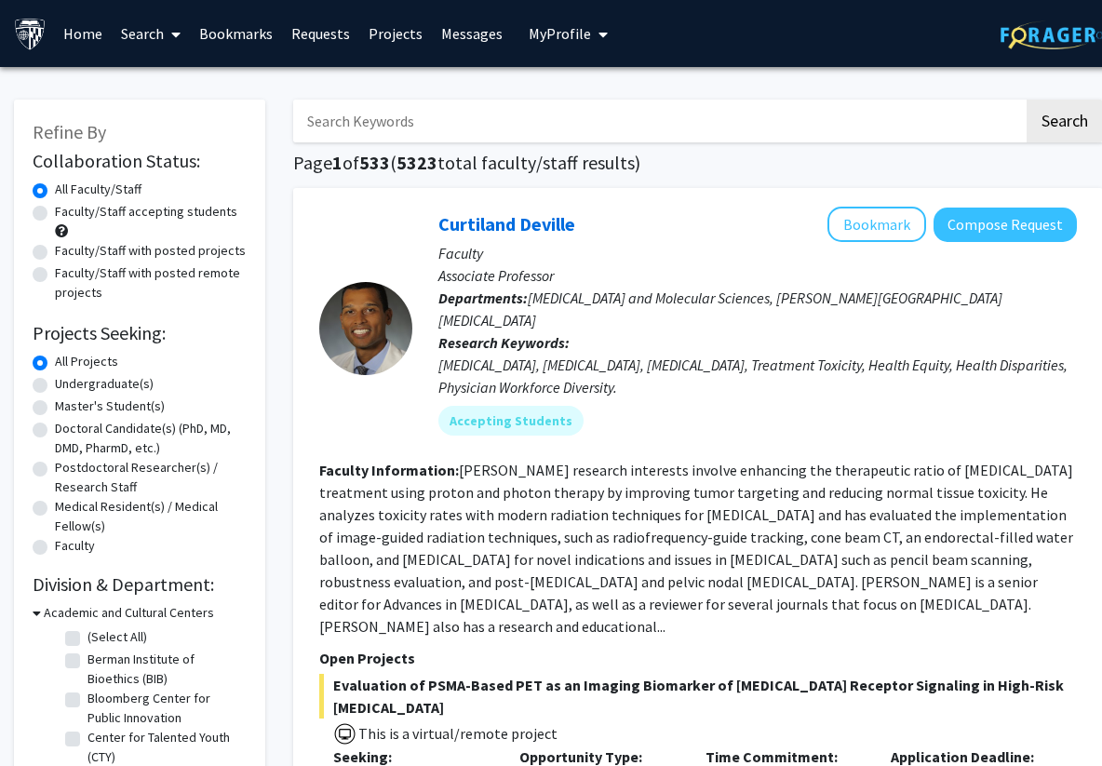
click at [682, 120] on input "Search Keywords" at bounding box center [658, 121] width 731 height 43
